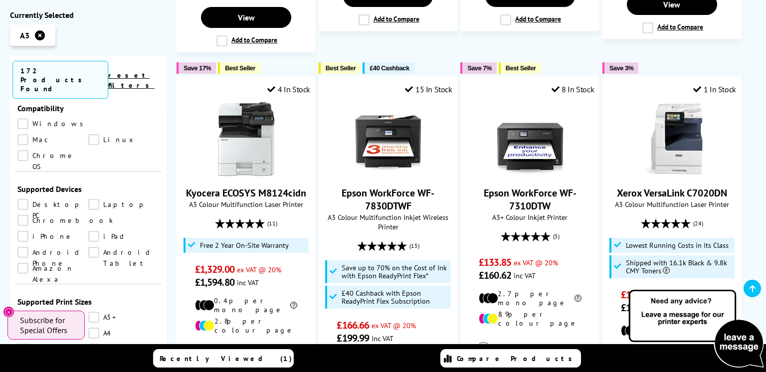
scroll to position [698, 0]
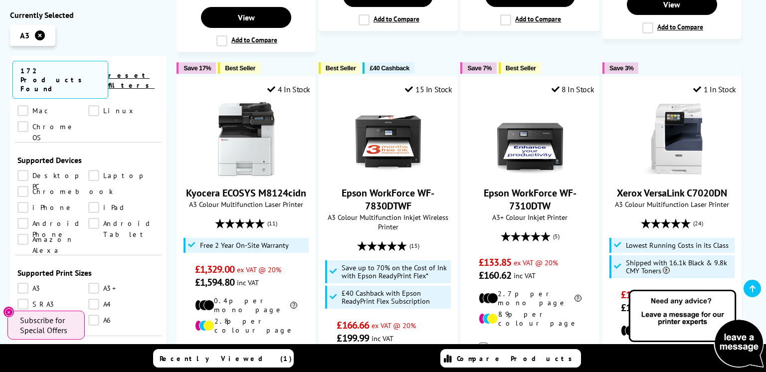
click at [20, 315] on link "A5" at bounding box center [52, 320] width 71 height 11
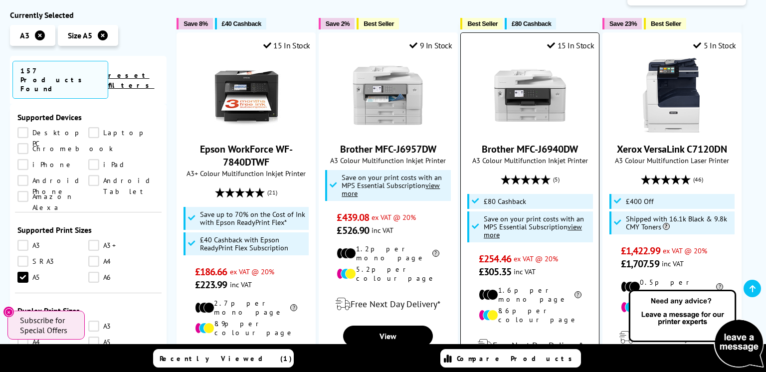
scroll to position [169, 0]
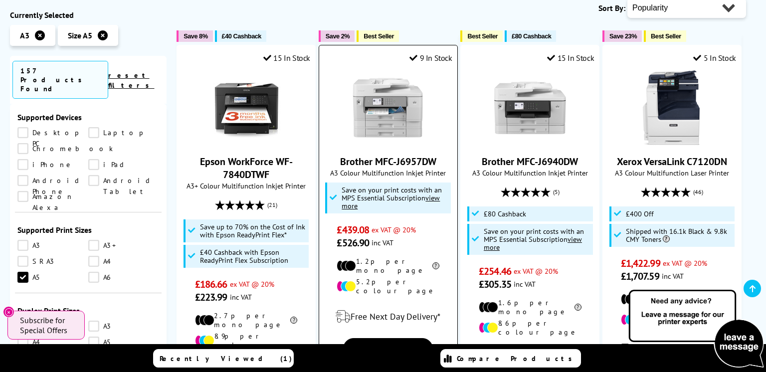
click at [388, 122] on img at bounding box center [388, 107] width 75 height 75
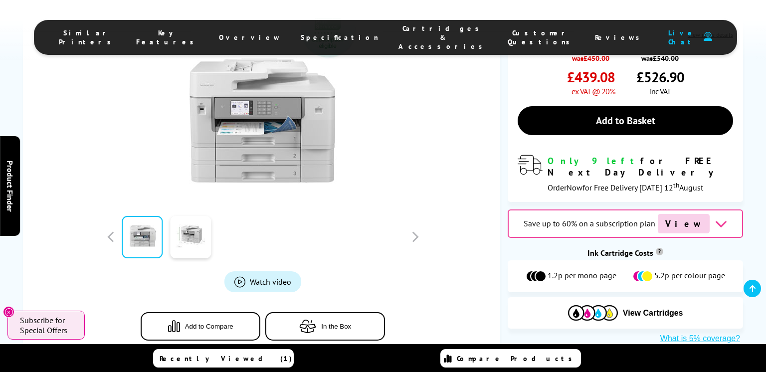
scroll to position [267, 0]
